Goal: Register for event/course

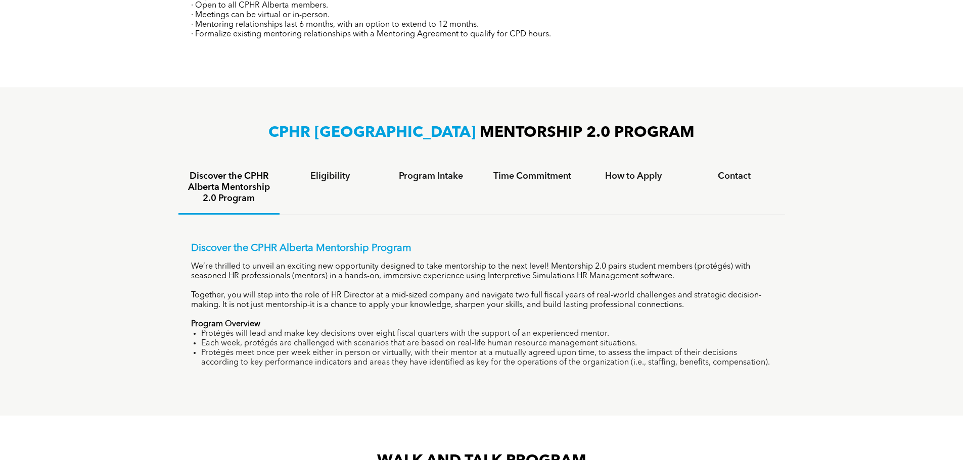
scroll to position [606, 0]
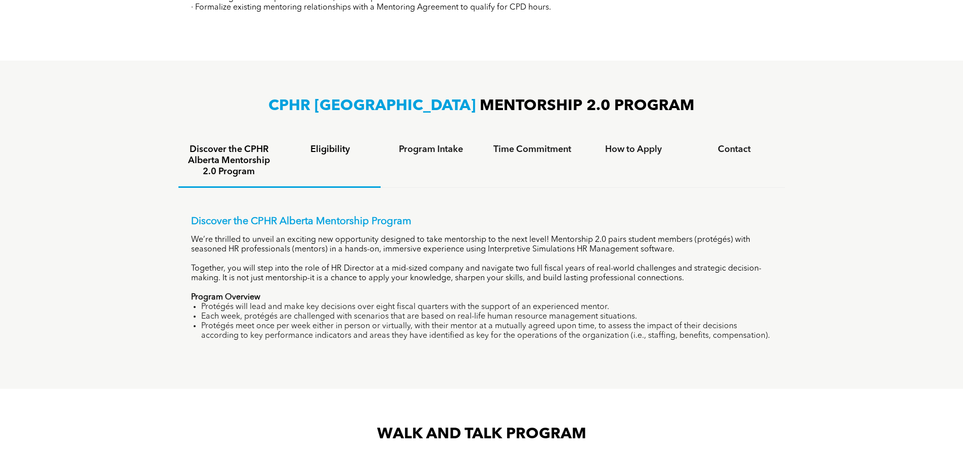
click at [352, 151] on h4 "Eligibility" at bounding box center [330, 149] width 83 height 11
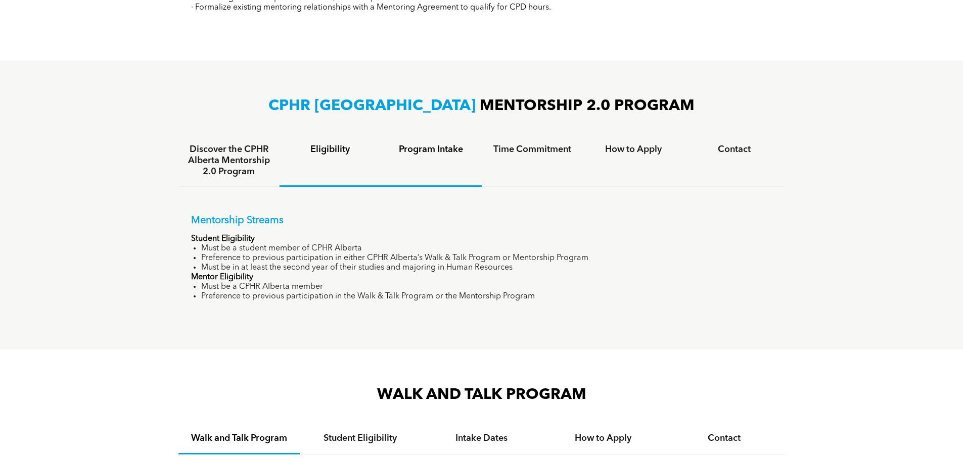
click at [450, 151] on h4 "Program Intake" at bounding box center [431, 149] width 83 height 11
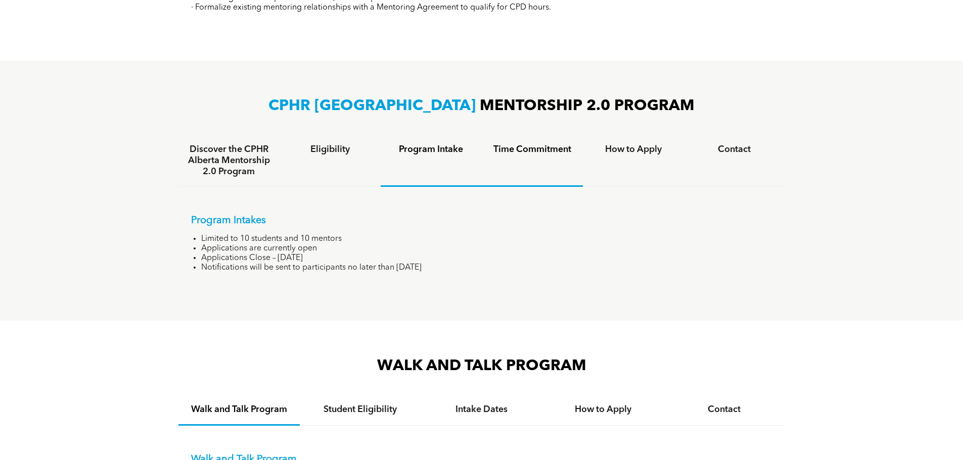
click at [516, 162] on div "Time Commitment" at bounding box center [532, 161] width 101 height 52
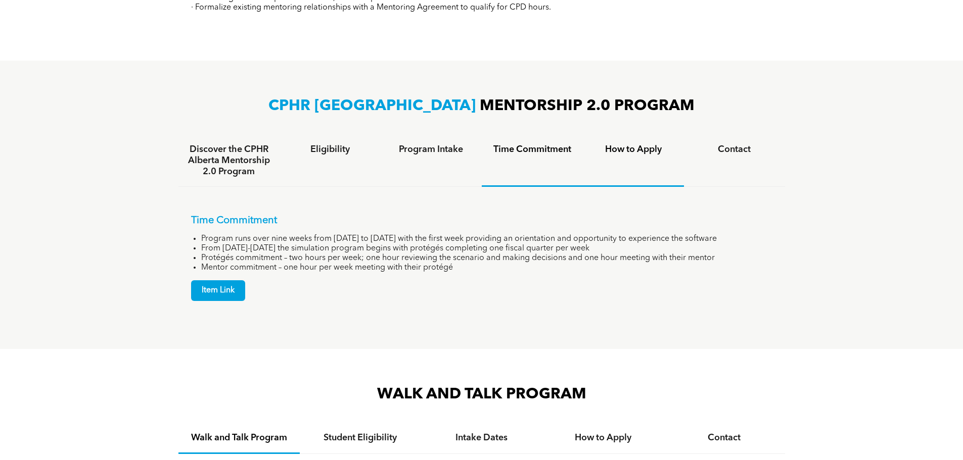
click at [592, 157] on div "How to Apply" at bounding box center [633, 161] width 101 height 52
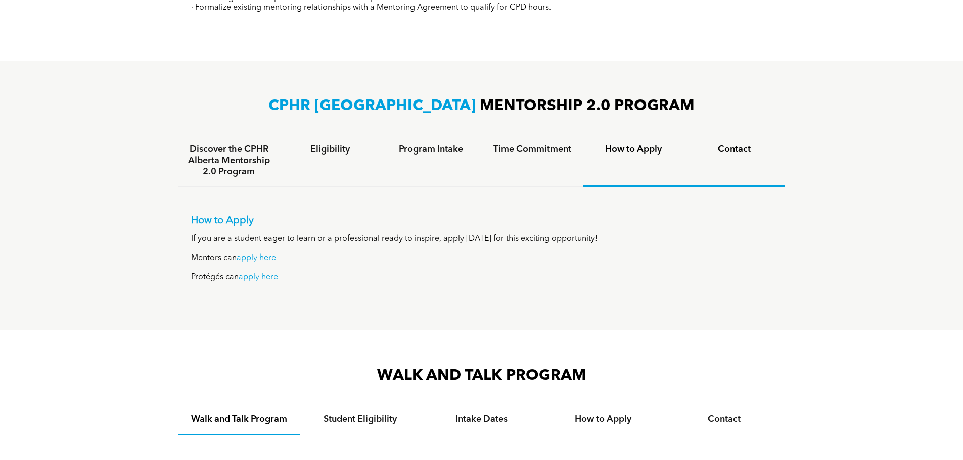
click at [736, 156] on div "Contact" at bounding box center [734, 161] width 101 height 52
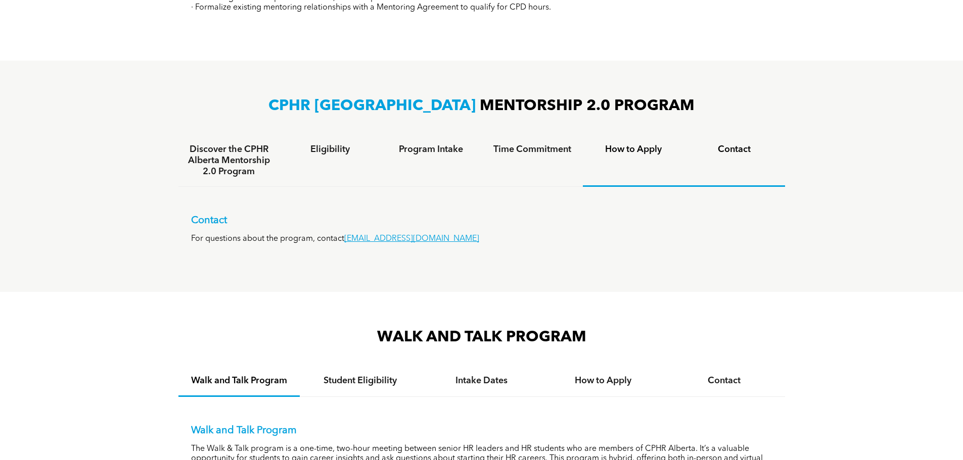
click at [653, 157] on div "How to Apply" at bounding box center [633, 161] width 101 height 52
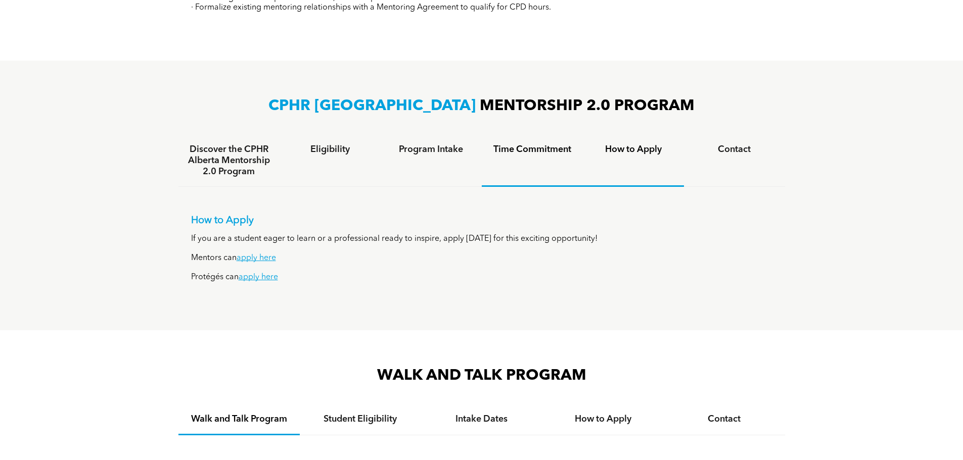
click at [521, 163] on div "Time Commitment" at bounding box center [532, 161] width 101 height 52
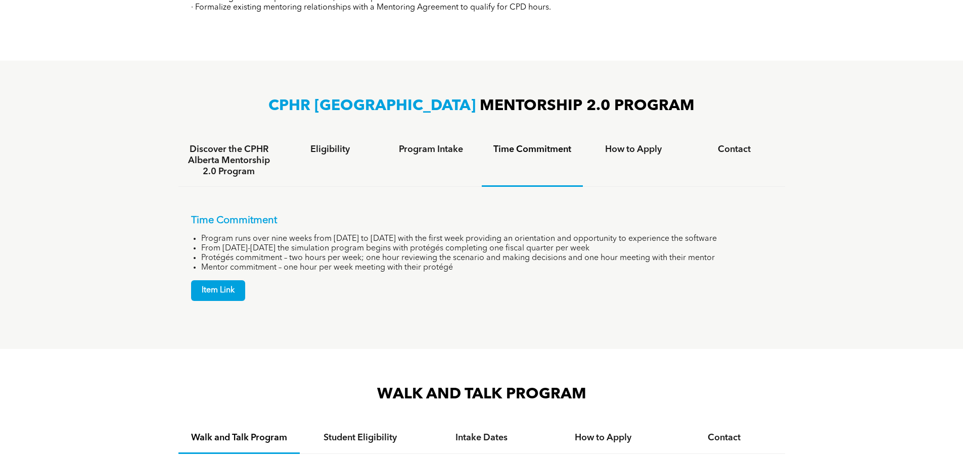
scroll to position [556, 0]
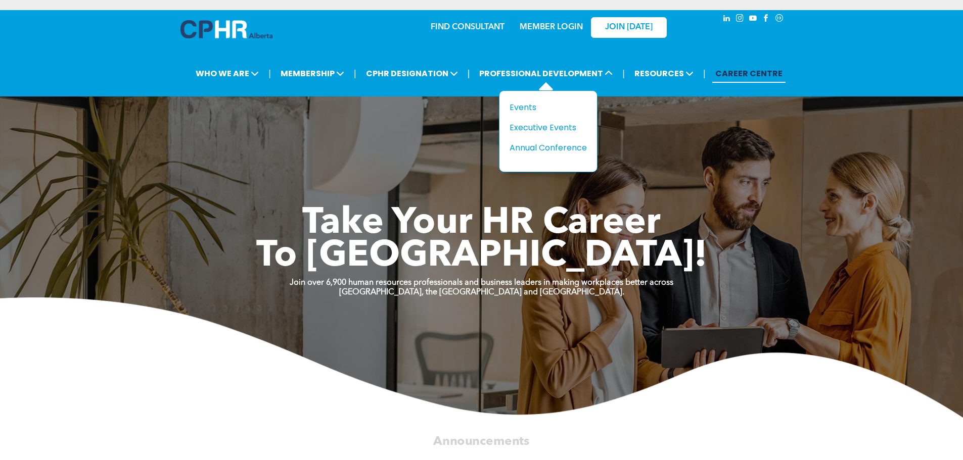
click at [510, 115] on div "Title Events Executive Events Annual Conference" at bounding box center [548, 131] width 99 height 82
click at [516, 109] on div "Events" at bounding box center [544, 107] width 70 height 13
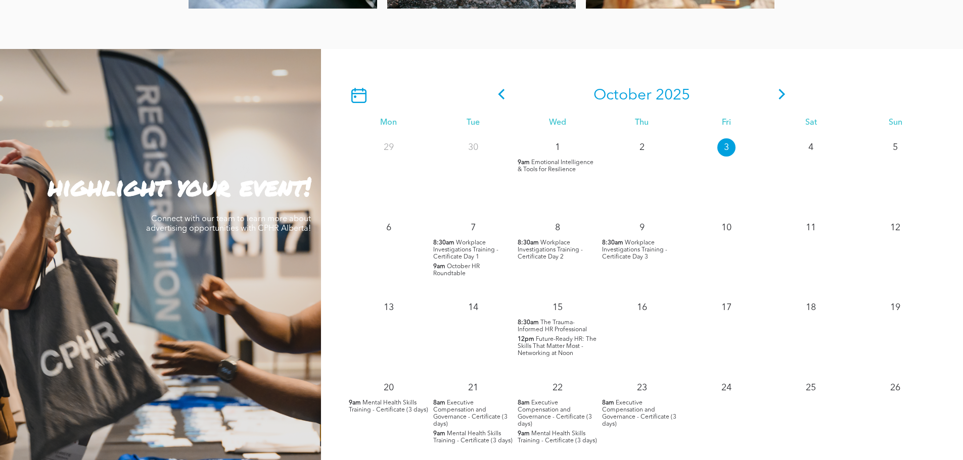
scroll to position [859, 0]
click at [462, 240] on span "Workplace Investigations Training - Certificate Day 1" at bounding box center [465, 249] width 65 height 20
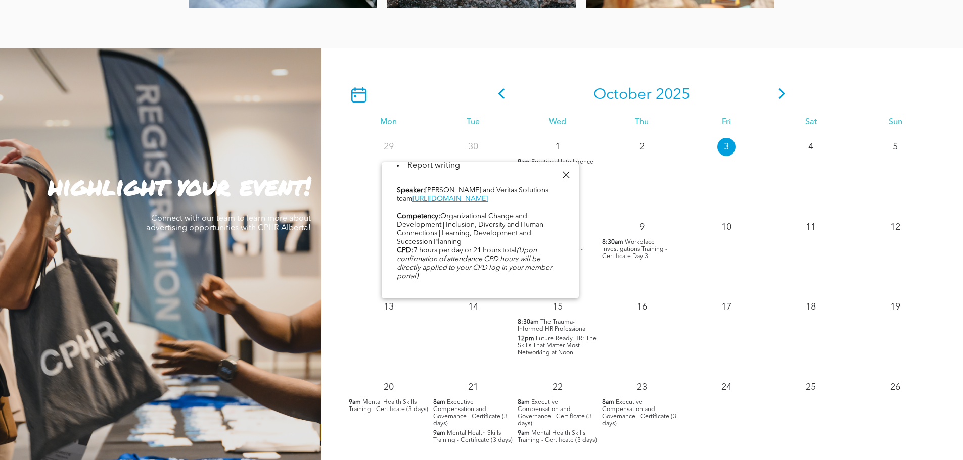
scroll to position [521, 0]
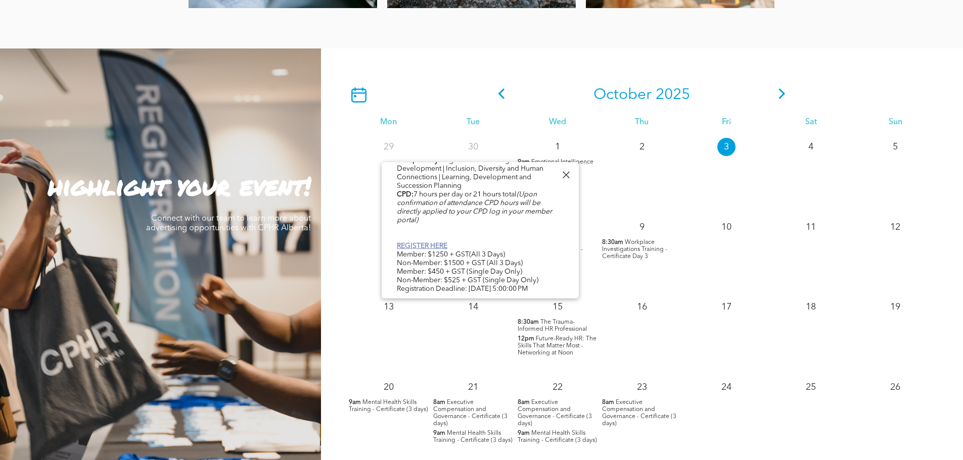
click at [419, 243] on link "REGISTER HERE" at bounding box center [422, 246] width 51 height 7
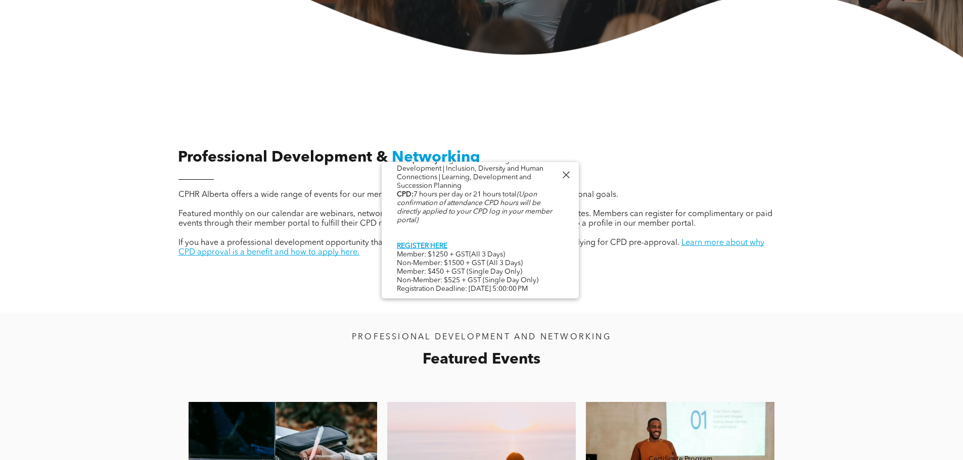
scroll to position [101, 0]
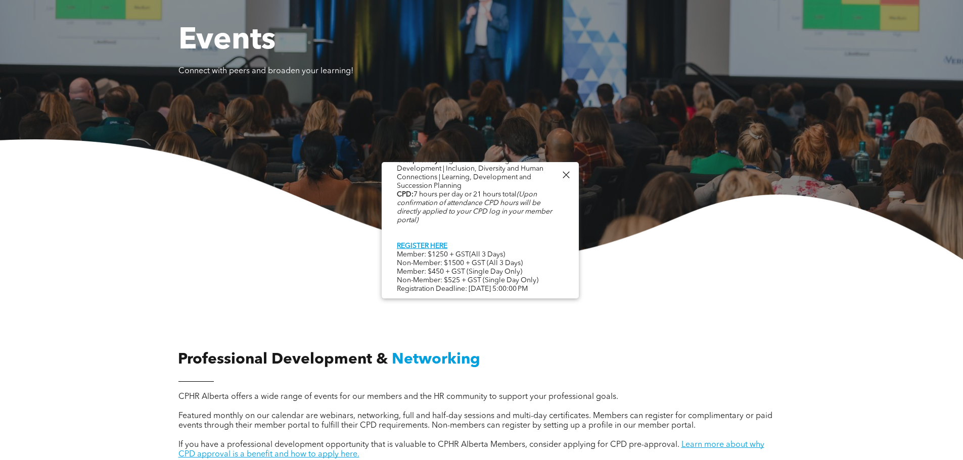
click at [497, 129] on div "Events Connect with peers and broaden your learning!" at bounding box center [481, 135] width 963 height 250
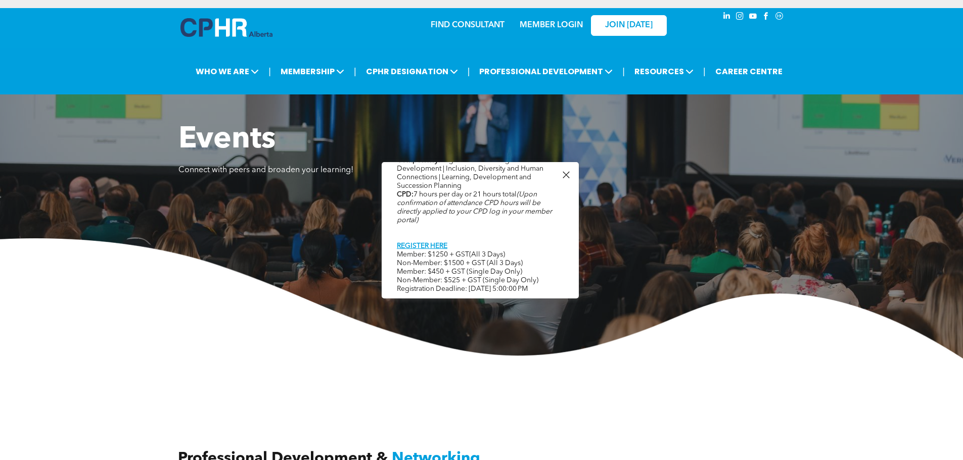
scroll to position [0, 0]
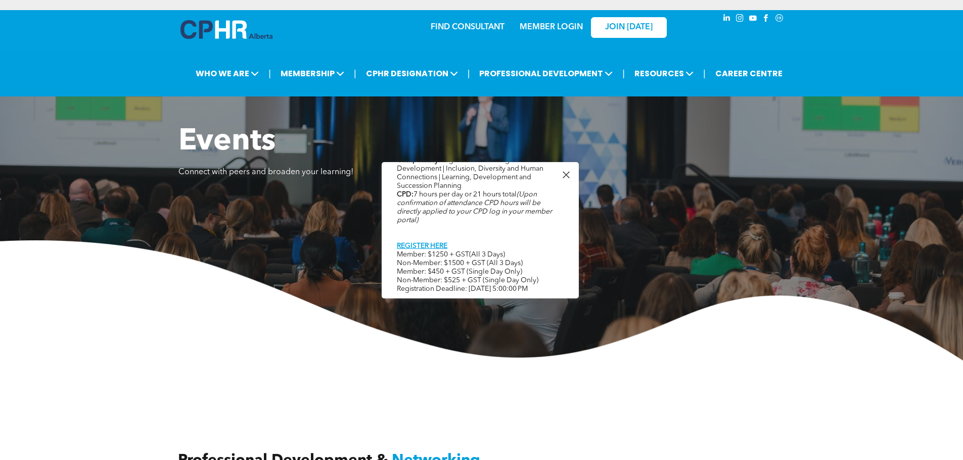
click at [566, 30] on link "MEMBER LOGIN" at bounding box center [550, 27] width 63 height 8
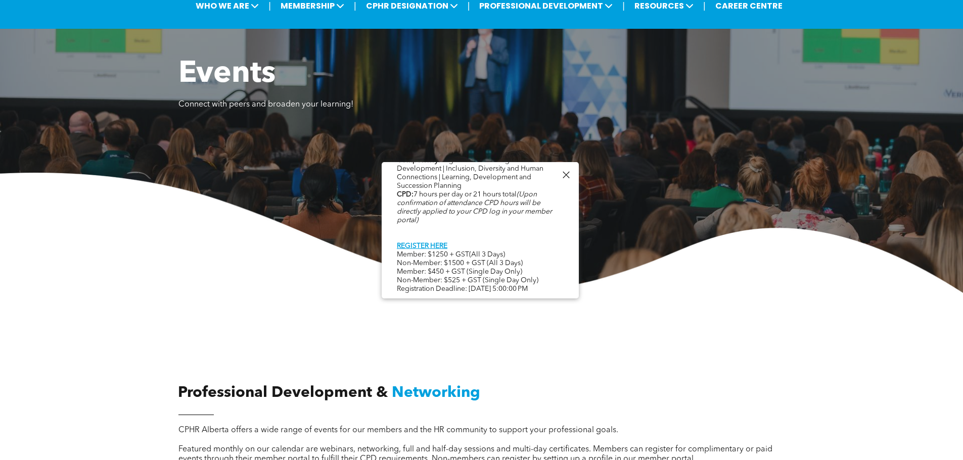
scroll to position [253, 0]
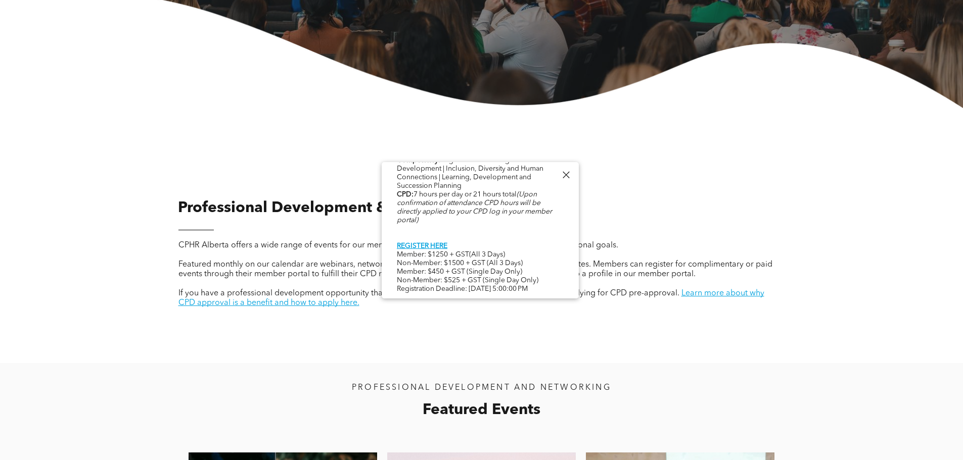
click at [566, 176] on div at bounding box center [566, 175] width 14 height 14
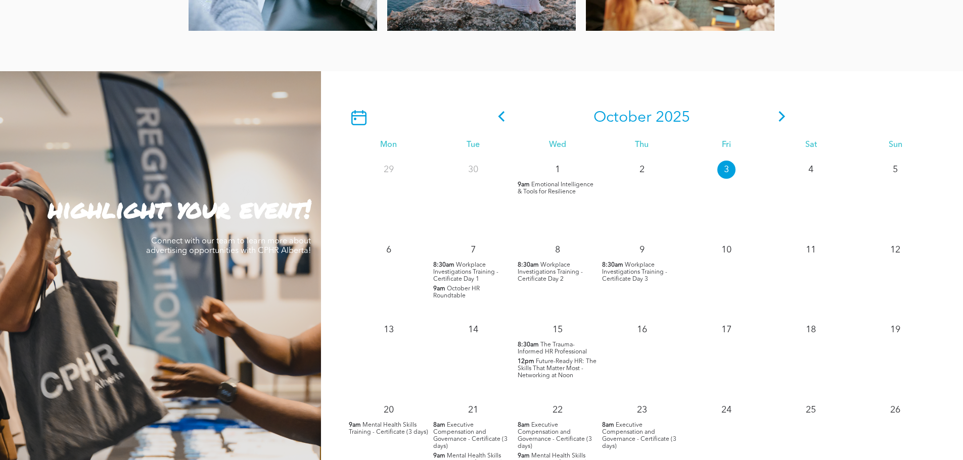
scroll to position [859, 0]
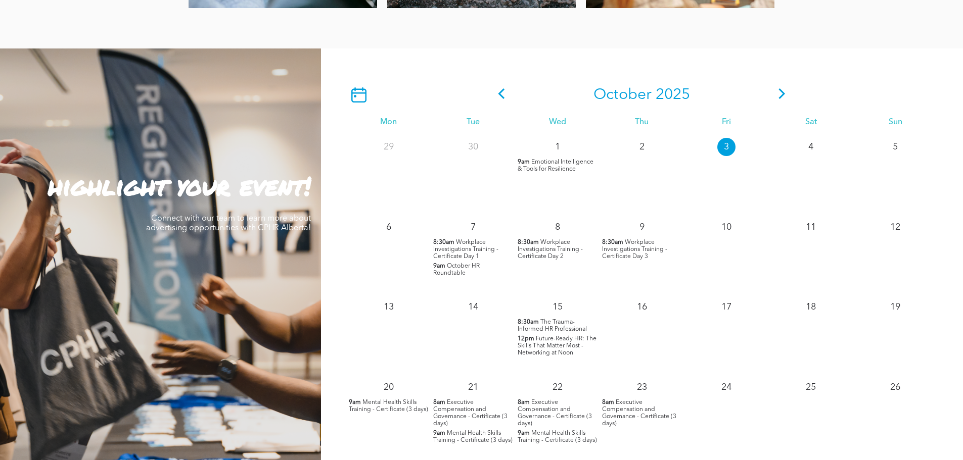
click at [780, 94] on icon at bounding box center [781, 93] width 15 height 11
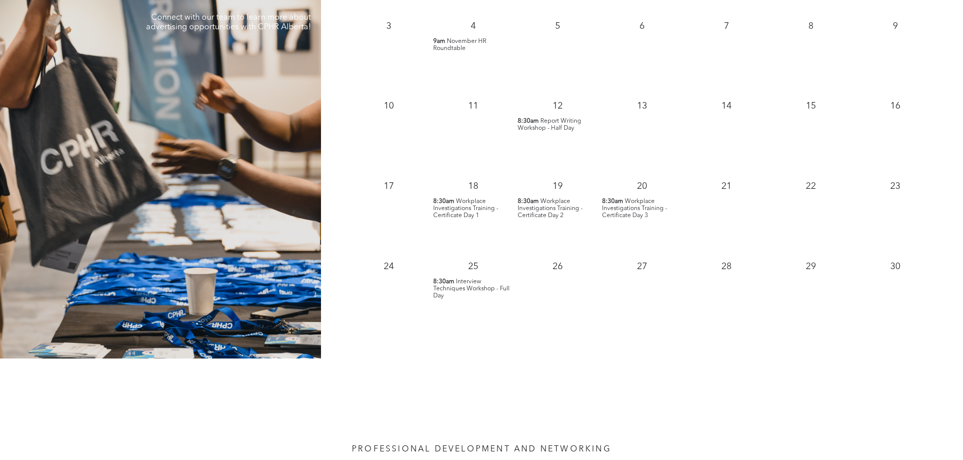
scroll to position [1061, 0]
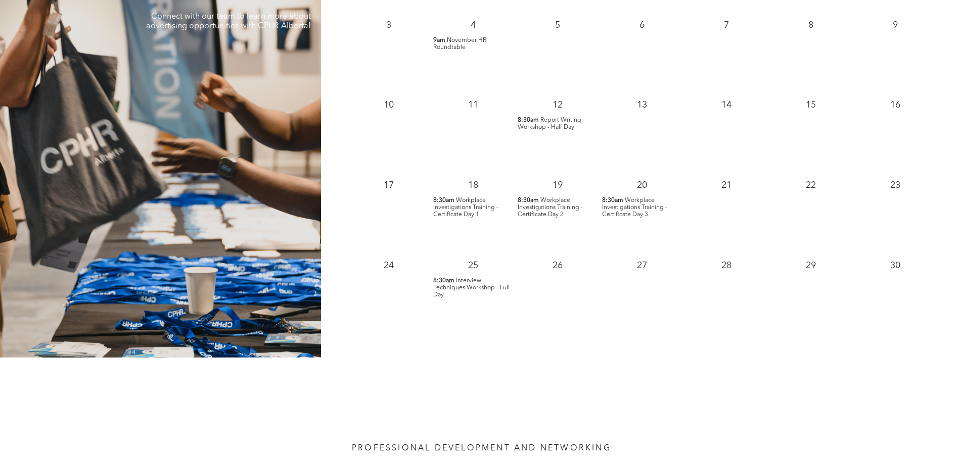
click at [462, 210] on span "Workplace Investigations Training - Certificate Day 1" at bounding box center [465, 208] width 65 height 20
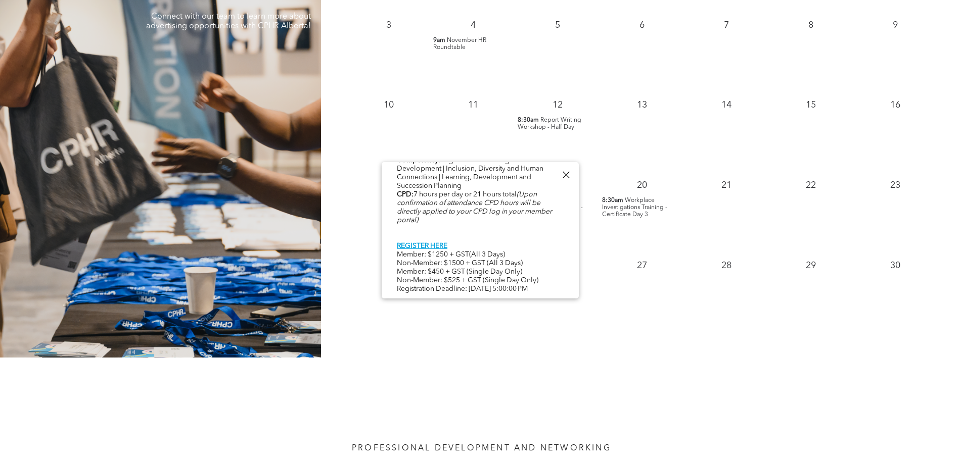
scroll to position [521, 0]
click at [628, 155] on div "13" at bounding box center [641, 132] width 84 height 80
click at [574, 127] on span "Report Writing Workshop - Half Day" at bounding box center [549, 123] width 64 height 13
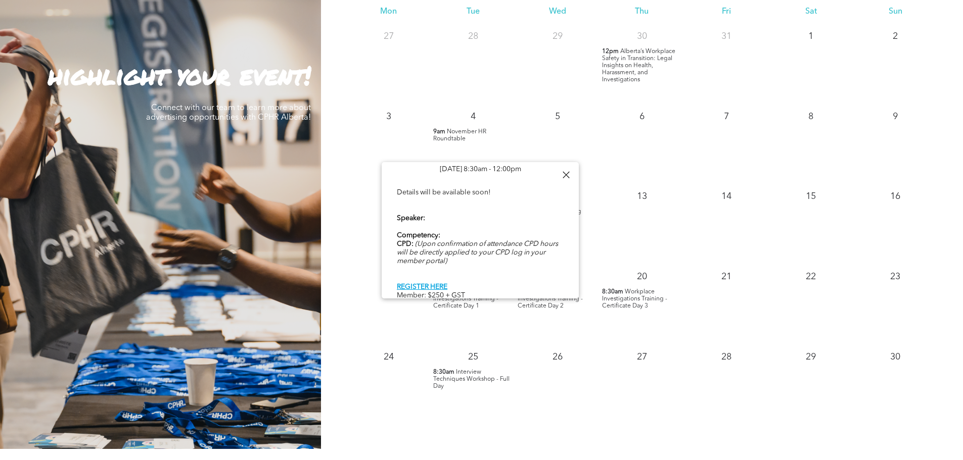
scroll to position [960, 0]
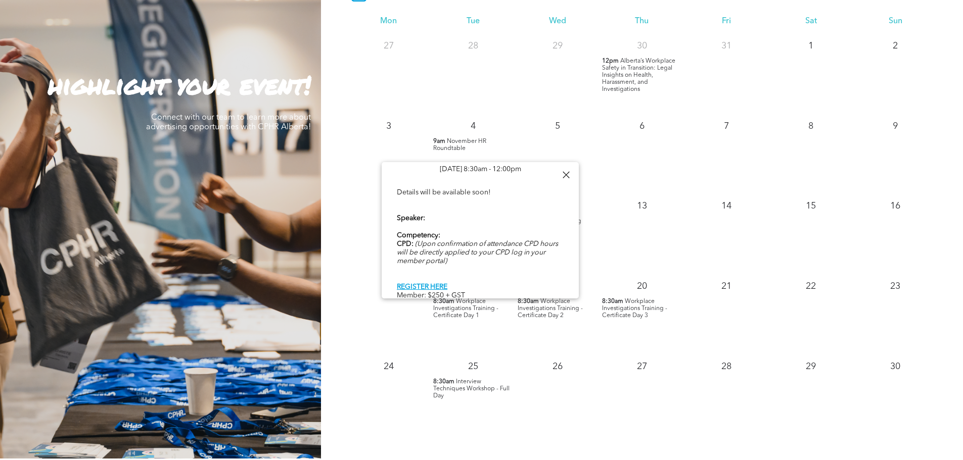
click at [696, 408] on div "28" at bounding box center [726, 394] width 84 height 80
click at [564, 172] on div at bounding box center [566, 175] width 14 height 14
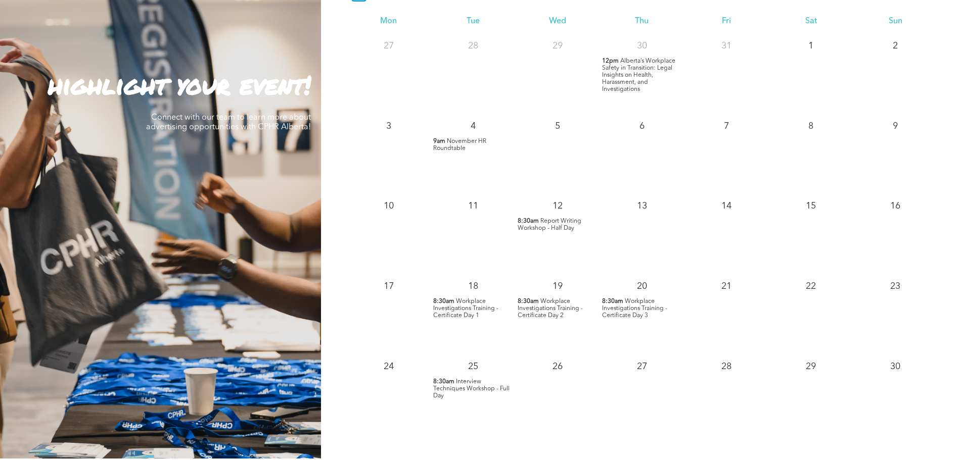
click at [645, 313] on span "Workplace Investigations Training - Certificate Day 3" at bounding box center [634, 309] width 65 height 20
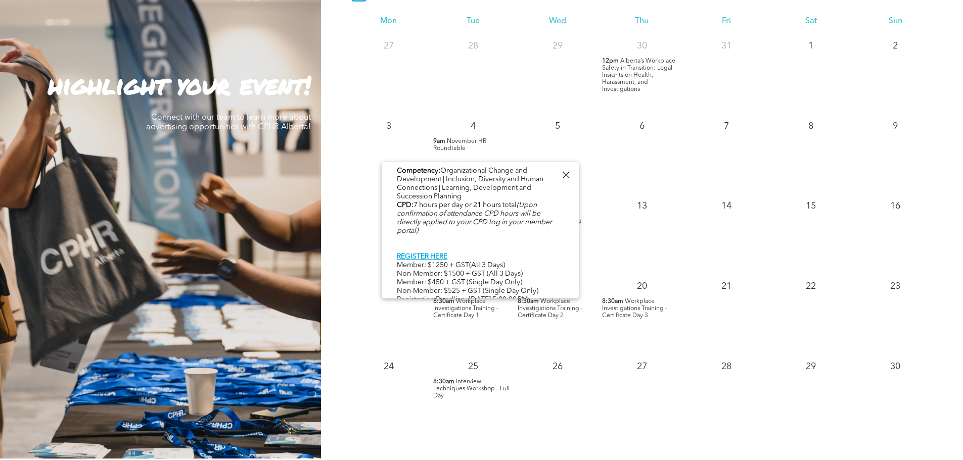
scroll to position [518, 0]
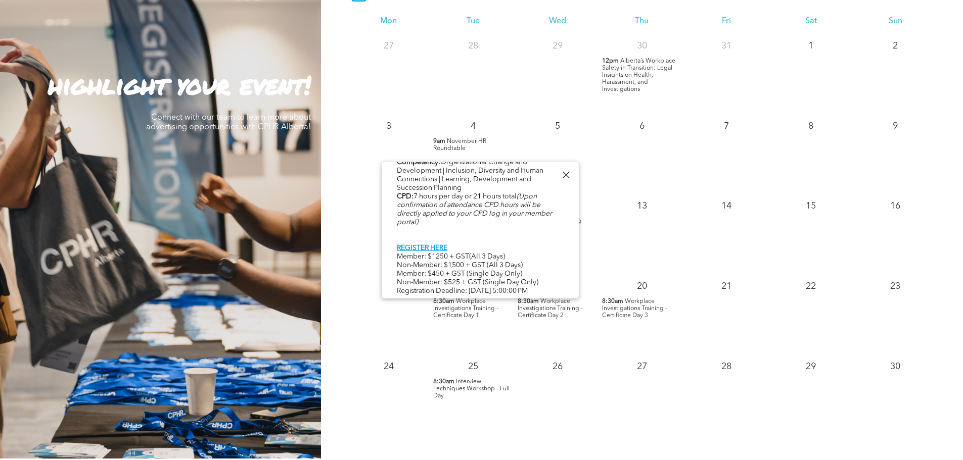
click at [568, 178] on div at bounding box center [566, 175] width 14 height 14
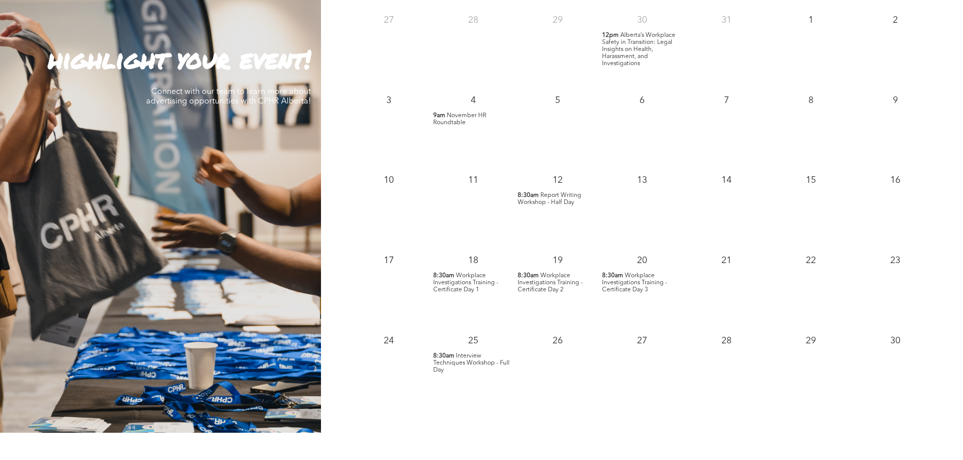
scroll to position [1011, 0]
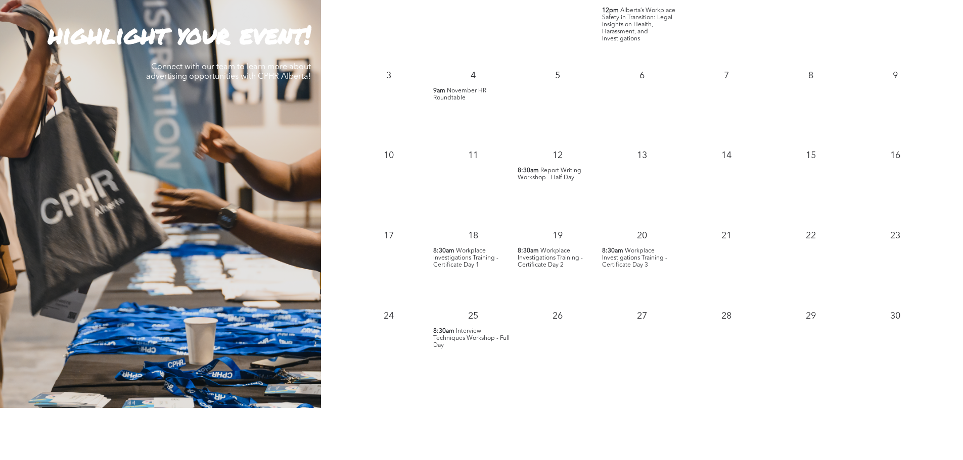
click at [457, 334] on span "Interview Techniques Workshop - Full Day" at bounding box center [471, 338] width 76 height 20
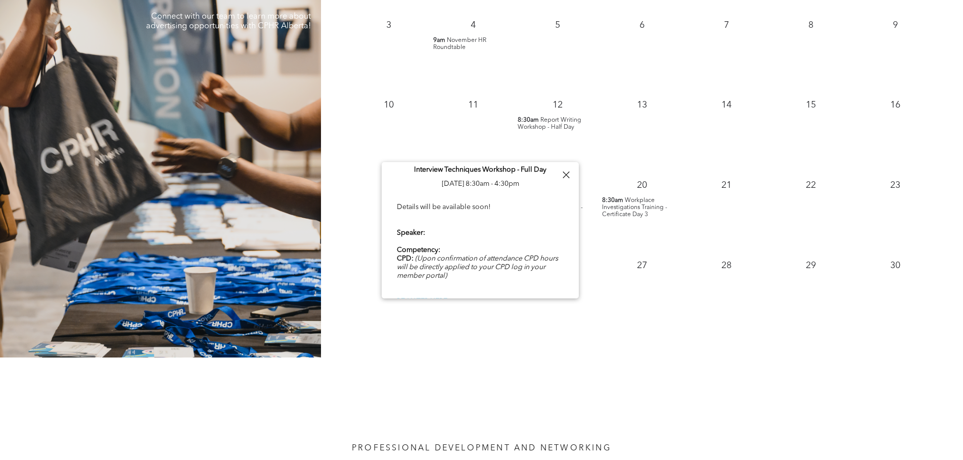
scroll to position [0, 0]
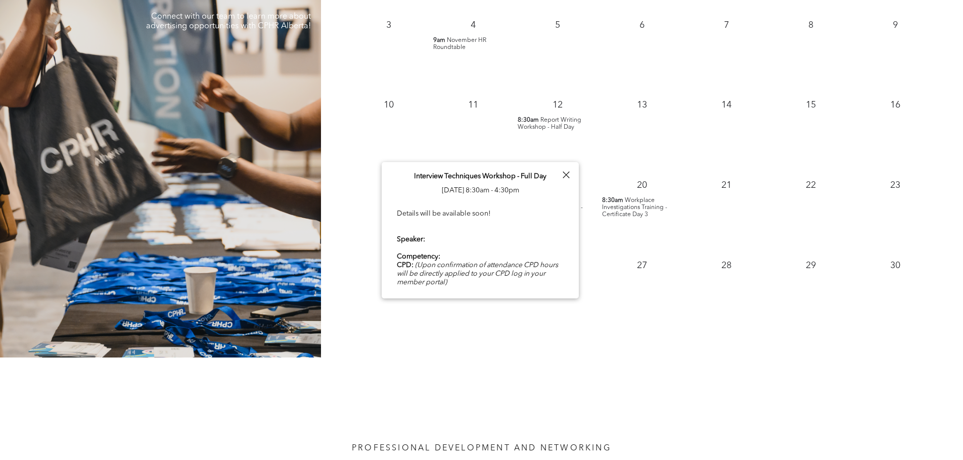
click at [563, 174] on div at bounding box center [566, 175] width 14 height 14
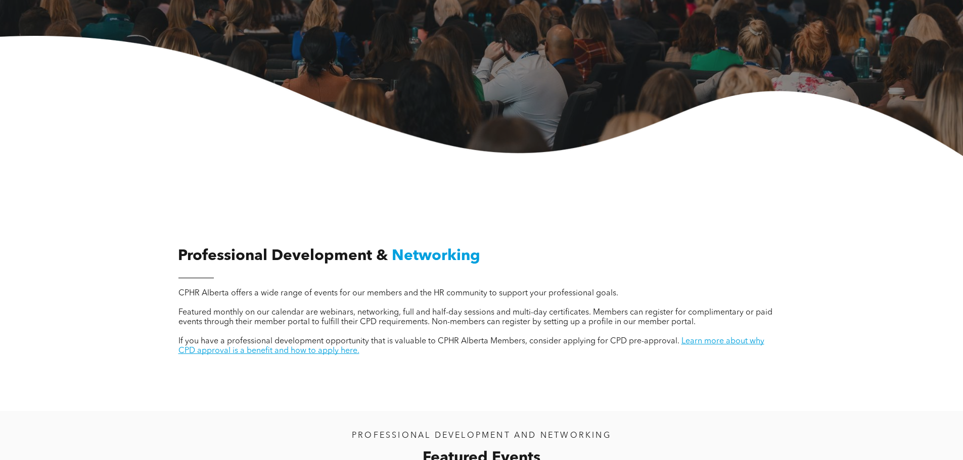
scroll to position [202, 0]
